Goal: Information Seeking & Learning: Learn about a topic

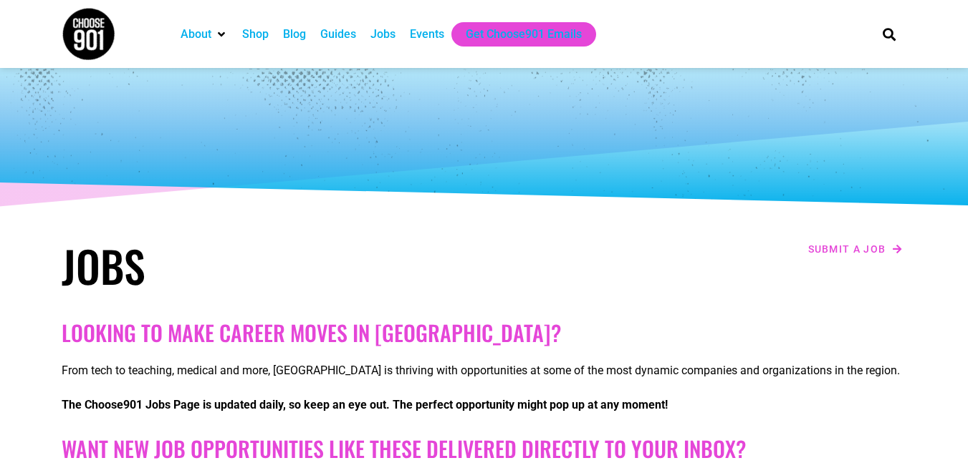
select select
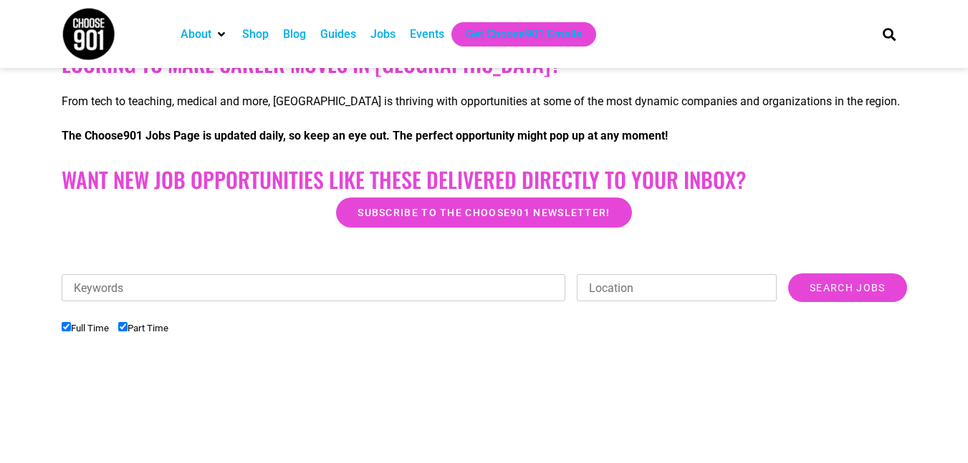
scroll to position [261, 0]
